Goal: Understand process/instructions

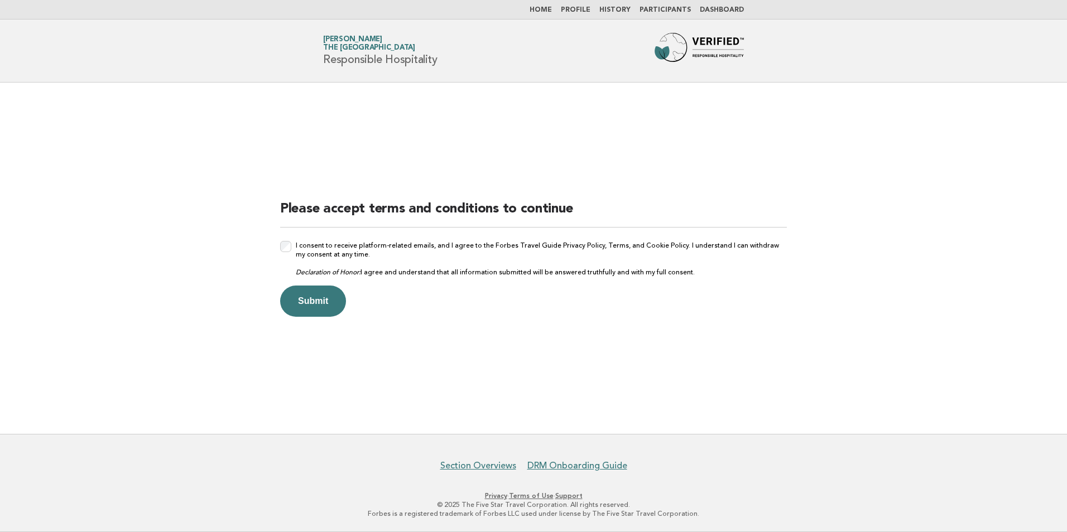
click at [326, 252] on label "I consent to receive platform-related emails, and I agree to the Forbes Travel …" at bounding box center [541, 259] width 491 height 36
click at [305, 301] on button "Submit" at bounding box center [313, 301] width 66 height 31
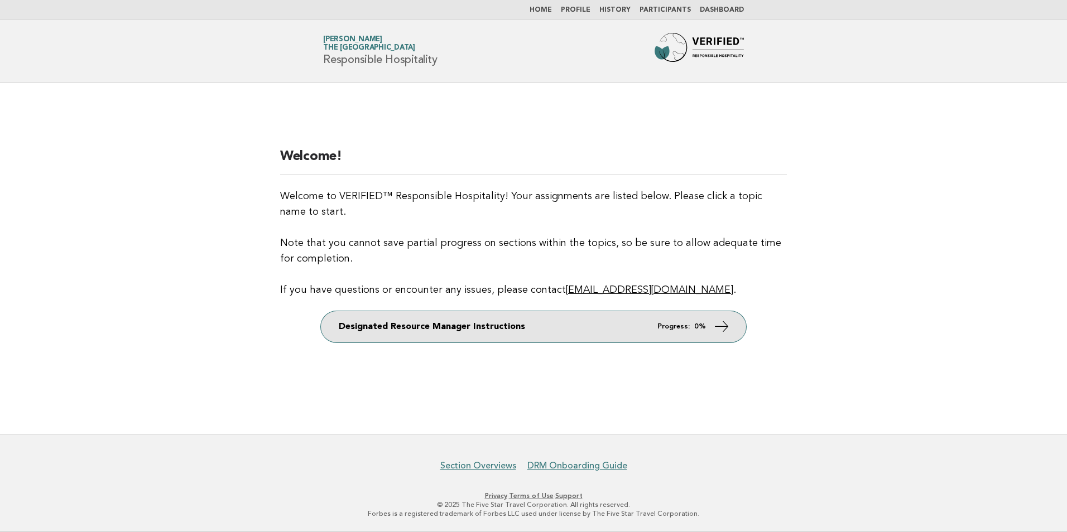
click at [534, 324] on link "Designated Resource Manager Instructions Progress: 0%" at bounding box center [533, 326] width 425 height 31
